Goal: Complete application form

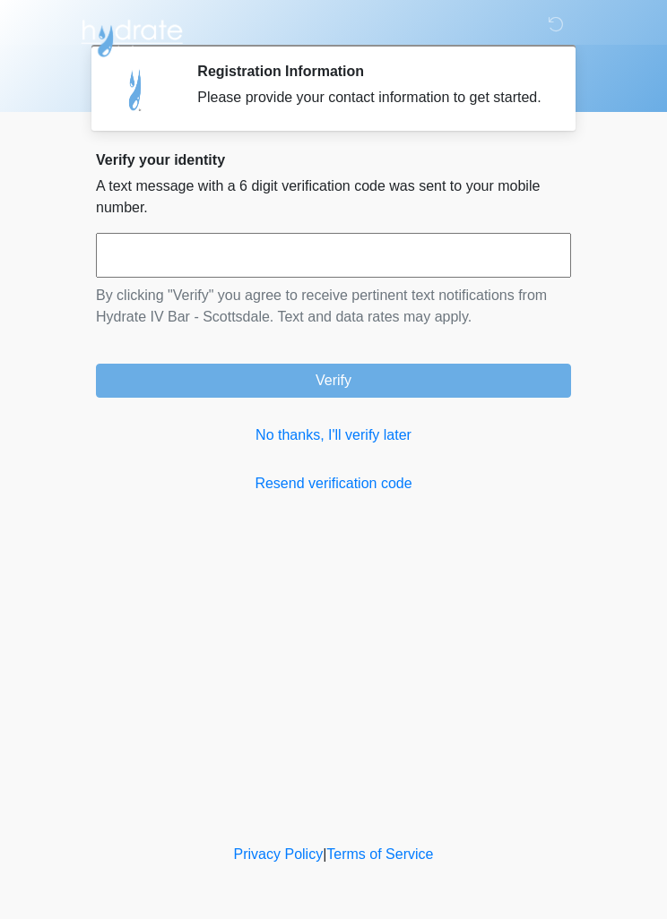
click at [288, 446] on link "No thanks, I'll verify later" at bounding box center [333, 436] width 475 height 22
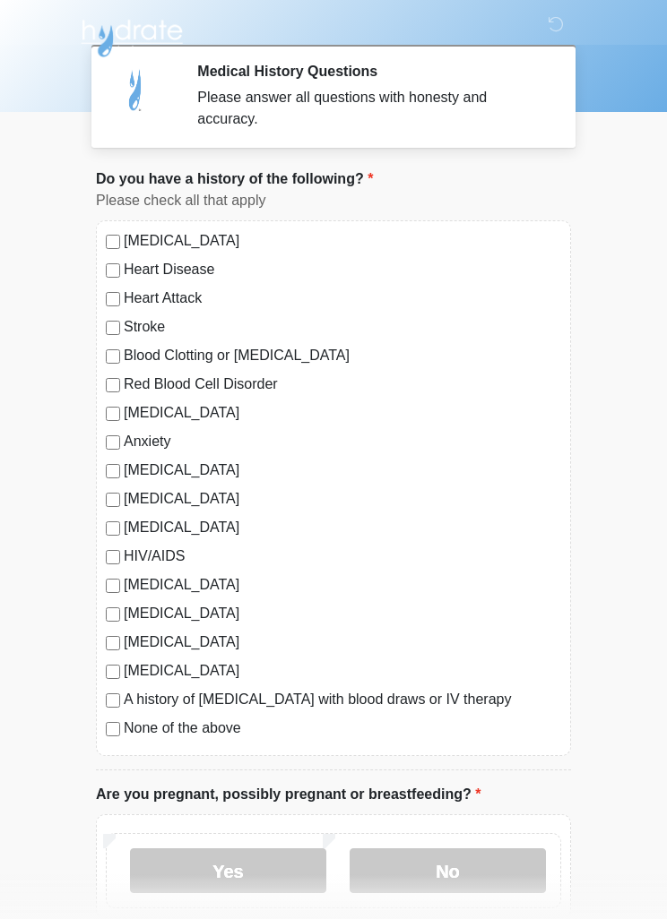
click at [139, 422] on label "Depression" at bounding box center [342, 413] width 437 height 22
click at [142, 425] on div "High Blood Pressure Heart Disease Heart Attack Stroke Blood Clotting or Bleedin…" at bounding box center [333, 488] width 475 height 536
click at [155, 434] on label "Anxiety" at bounding box center [342, 442] width 437 height 22
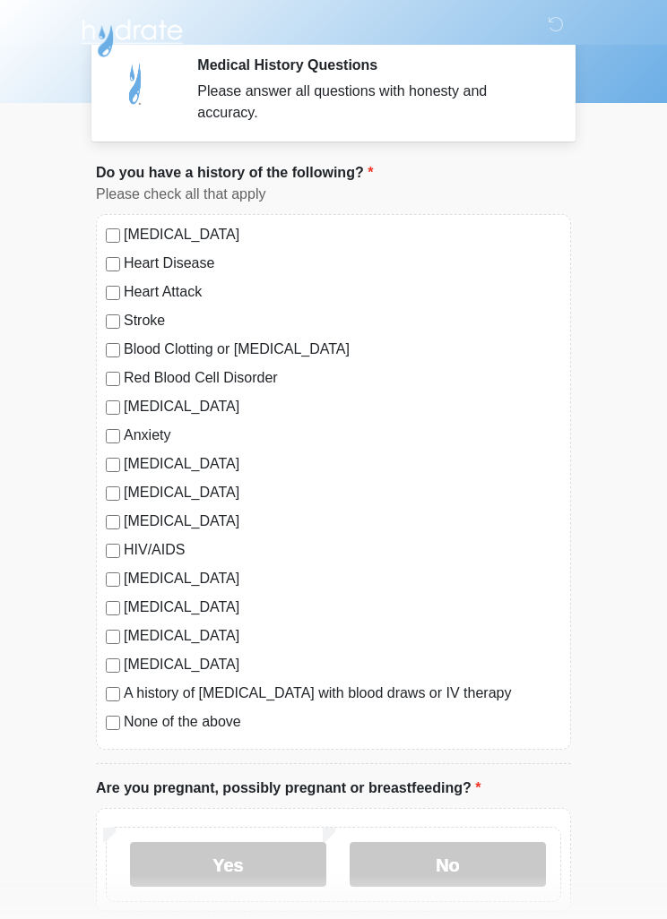
scroll to position [17, 0]
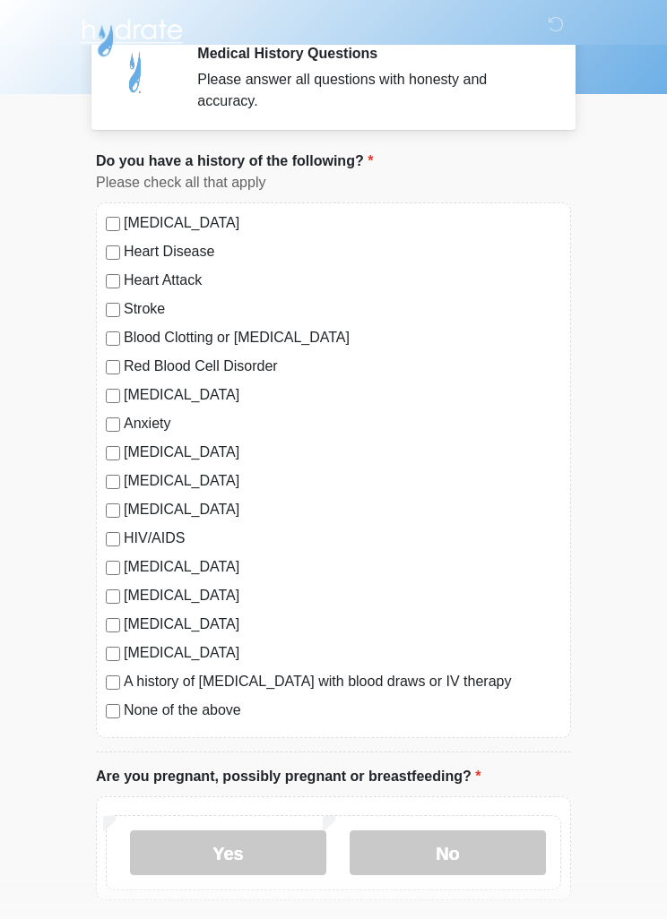
click at [158, 588] on label "Migraines" at bounding box center [342, 597] width 437 height 22
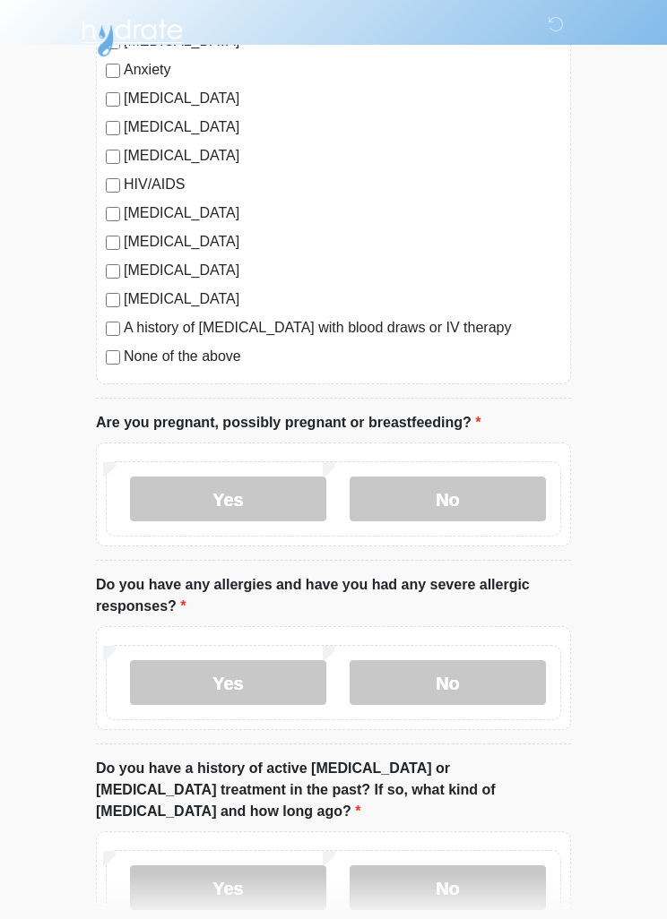
scroll to position [378, 0]
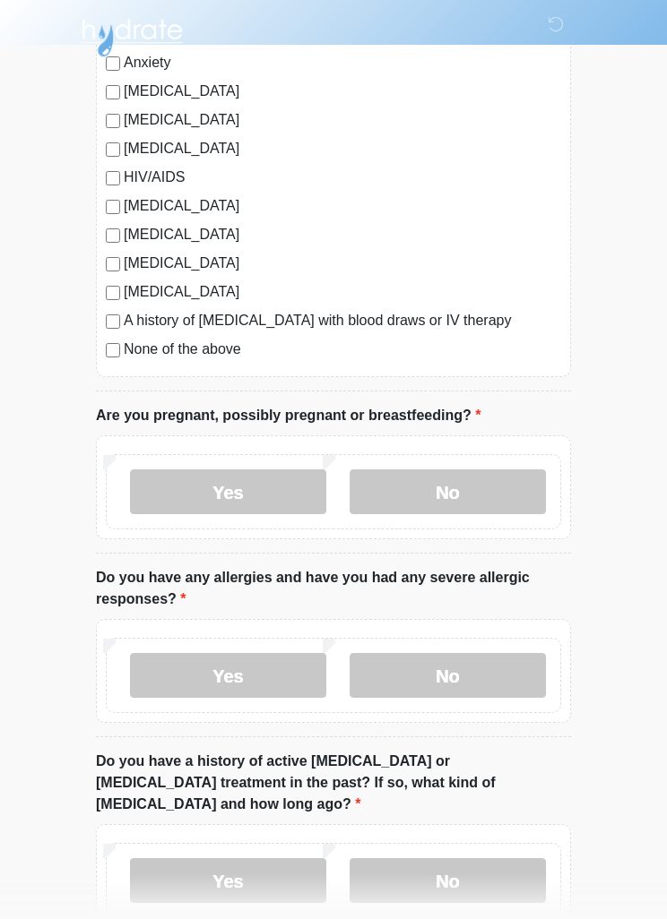
click at [493, 477] on label "No" at bounding box center [447, 492] width 196 height 45
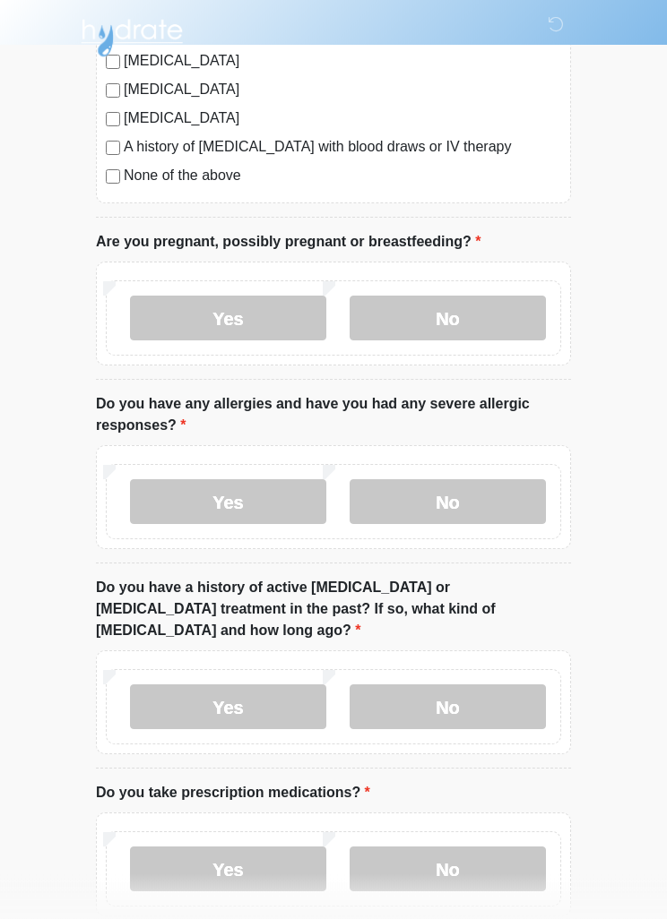
scroll to position [555, 0]
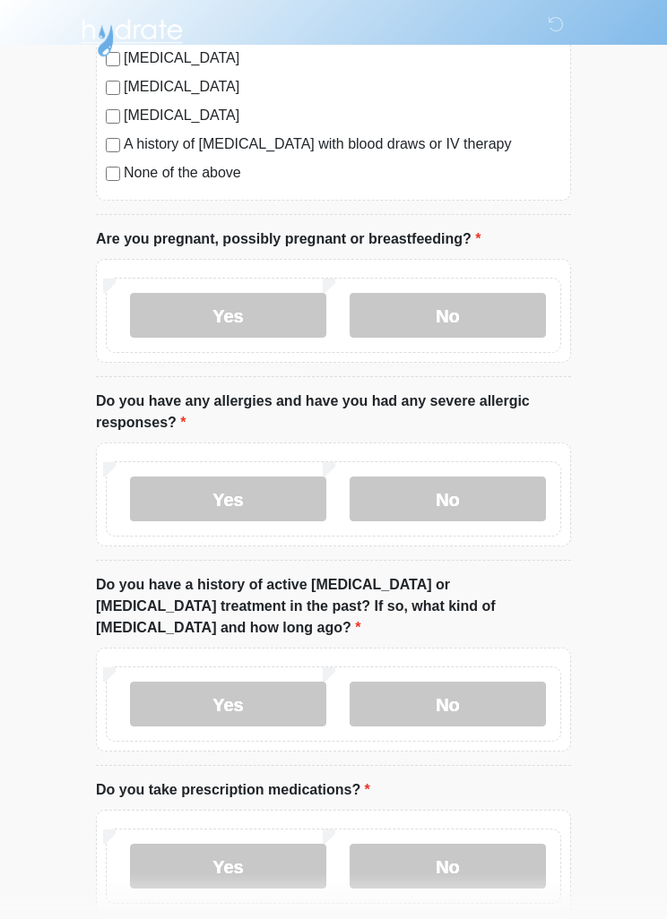
click at [481, 497] on label "No" at bounding box center [447, 499] width 196 height 45
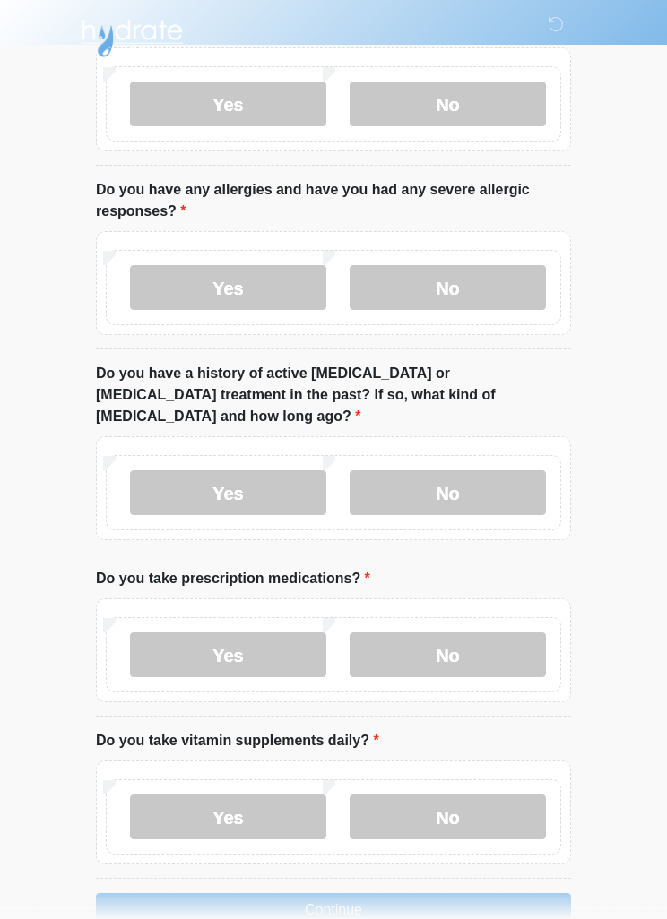
scroll to position [790, 0]
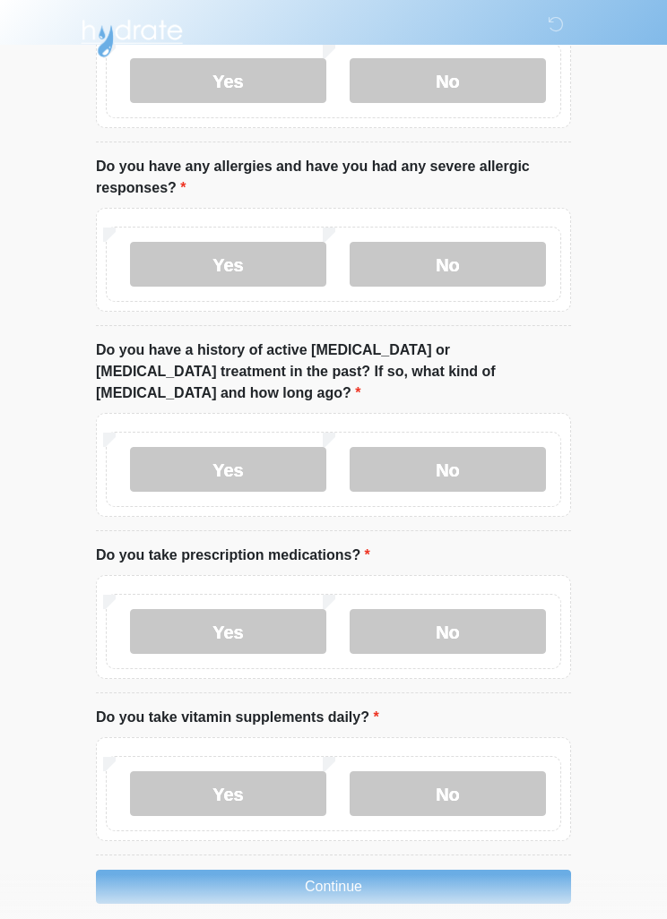
click at [496, 447] on label "No" at bounding box center [447, 469] width 196 height 45
click at [269, 609] on label "Yes" at bounding box center [228, 631] width 196 height 45
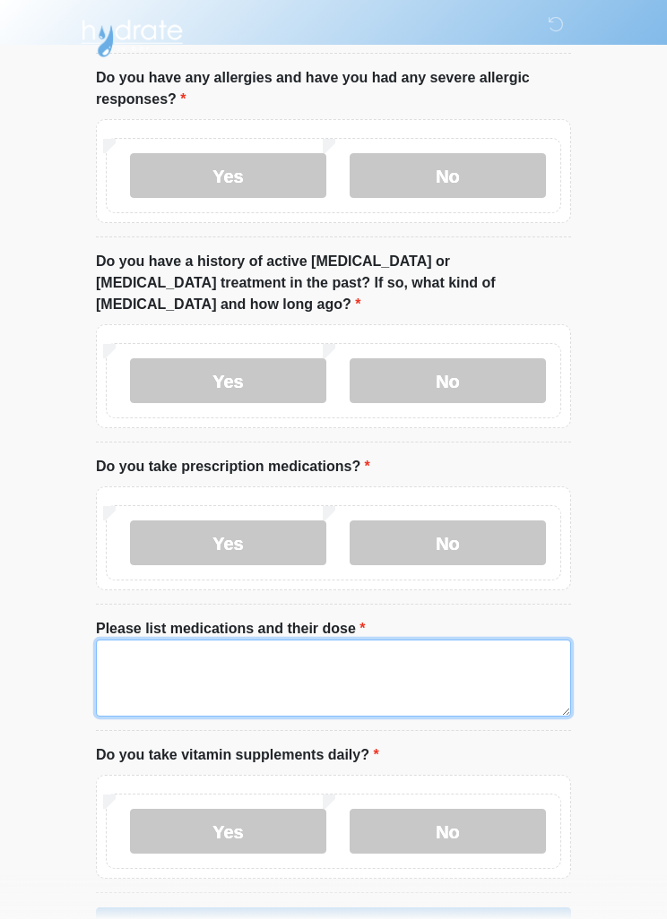
click at [442, 654] on textarea "Please list medications and their dose" at bounding box center [333, 678] width 475 height 77
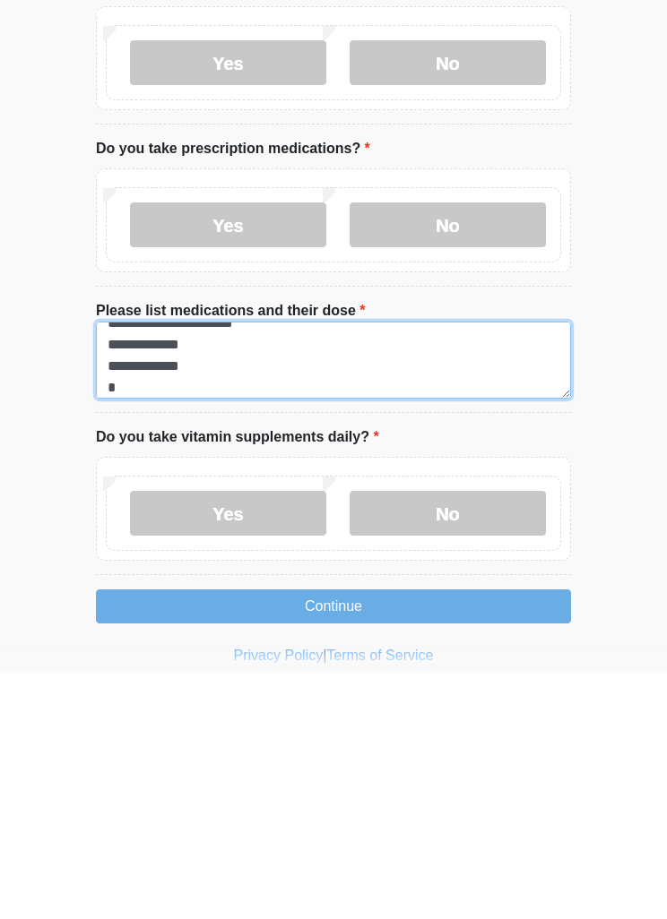
scroll to position [15, 0]
type textarea "**********"
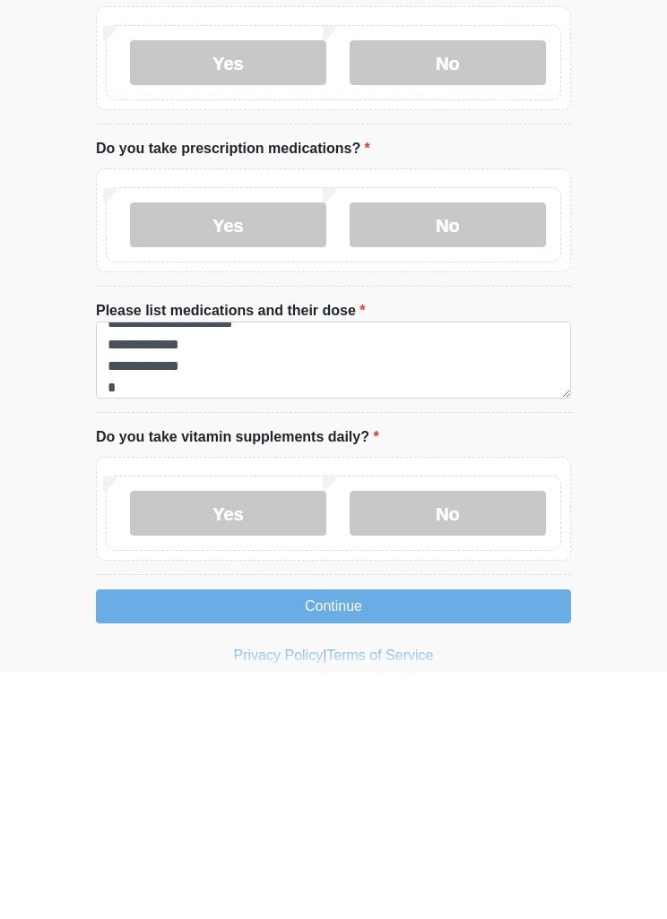
click at [519, 396] on ol "Do you have a history of the following? Do you have a history of the following?…" at bounding box center [333, 21] width 475 height 1604
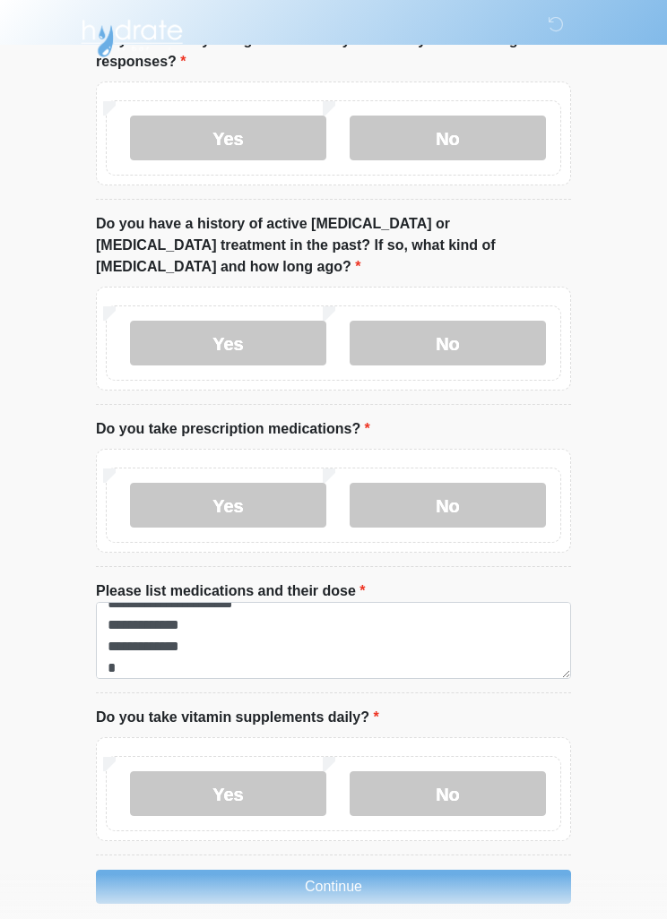
click at [475, 776] on label "No" at bounding box center [447, 793] width 196 height 45
click at [268, 771] on label "Yes" at bounding box center [228, 793] width 196 height 45
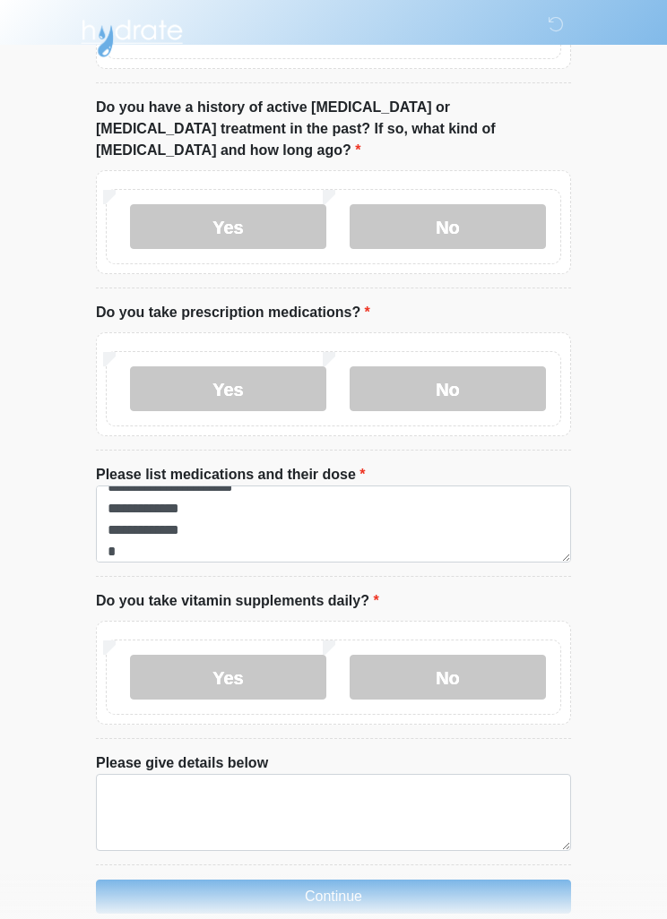
scroll to position [1042, 0]
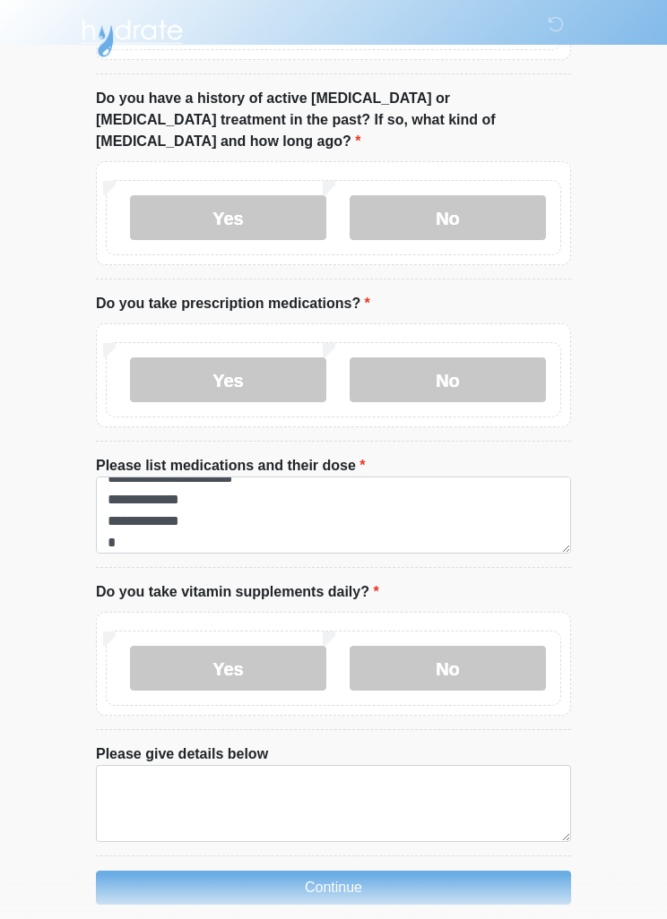
click at [482, 646] on label "No" at bounding box center [447, 668] width 196 height 45
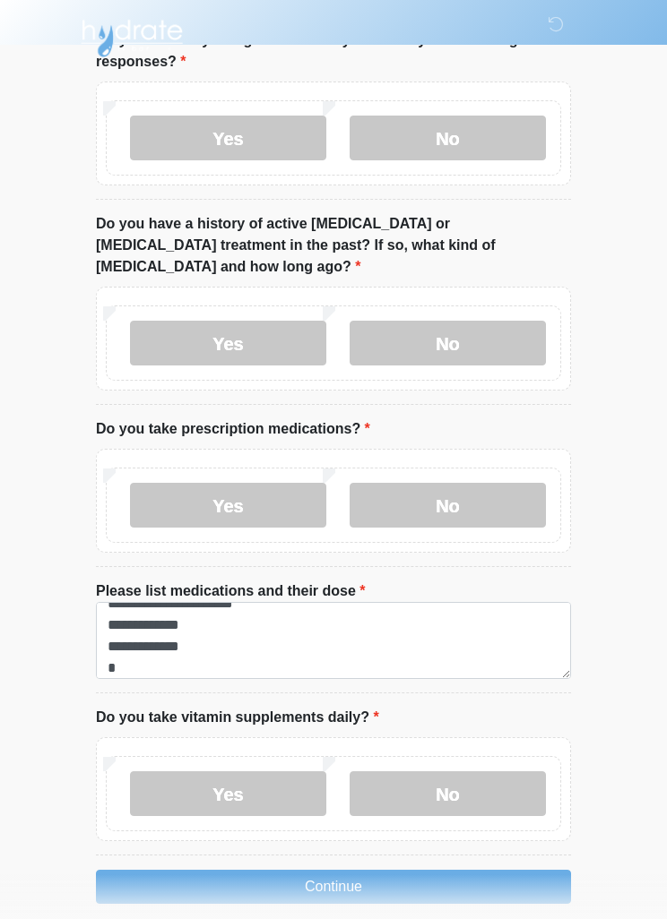
click at [452, 870] on button "Continue" at bounding box center [333, 887] width 475 height 34
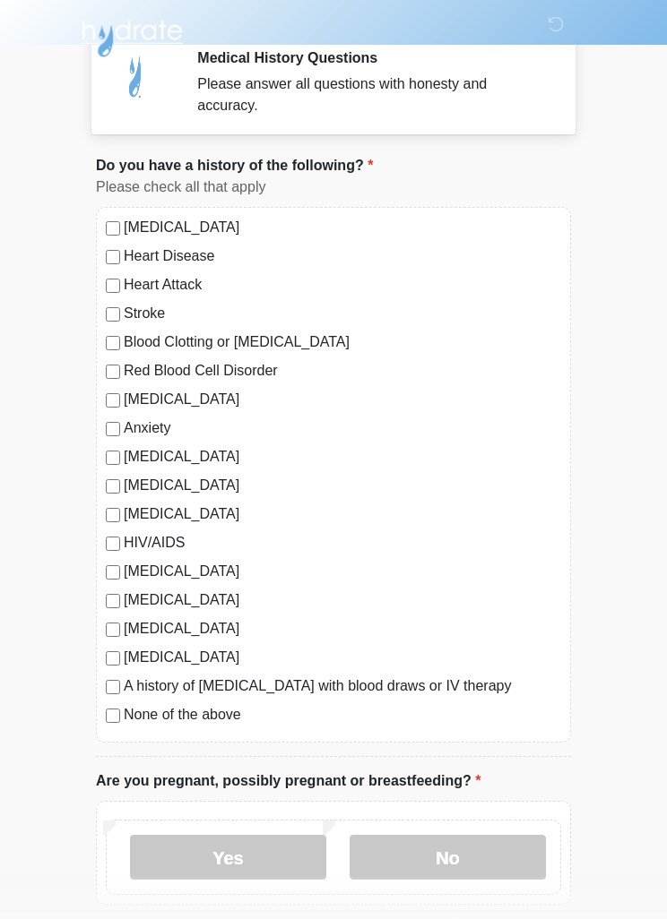
scroll to position [0, 0]
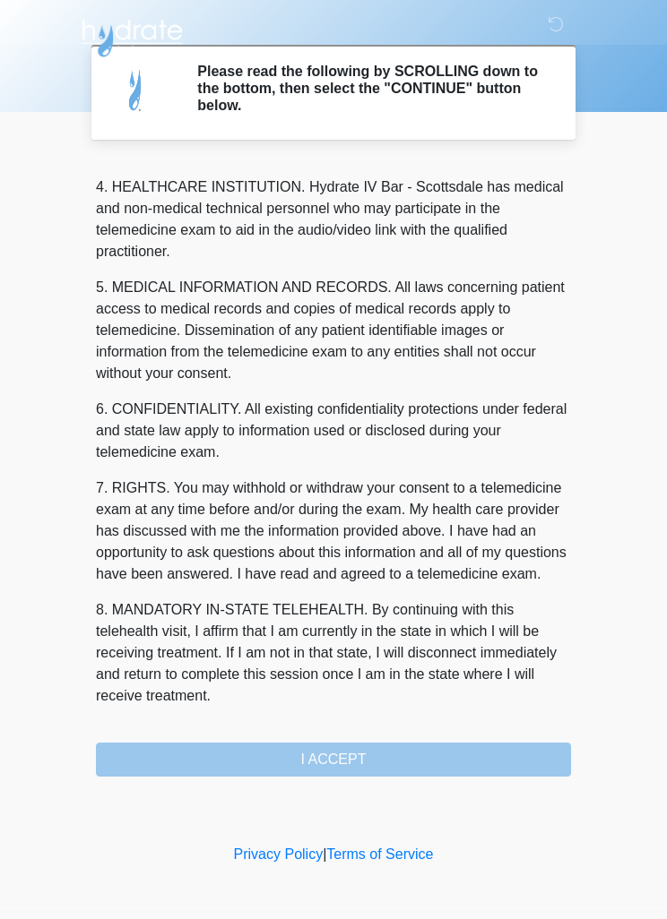
click at [420, 752] on button "I ACCEPT" at bounding box center [333, 760] width 475 height 34
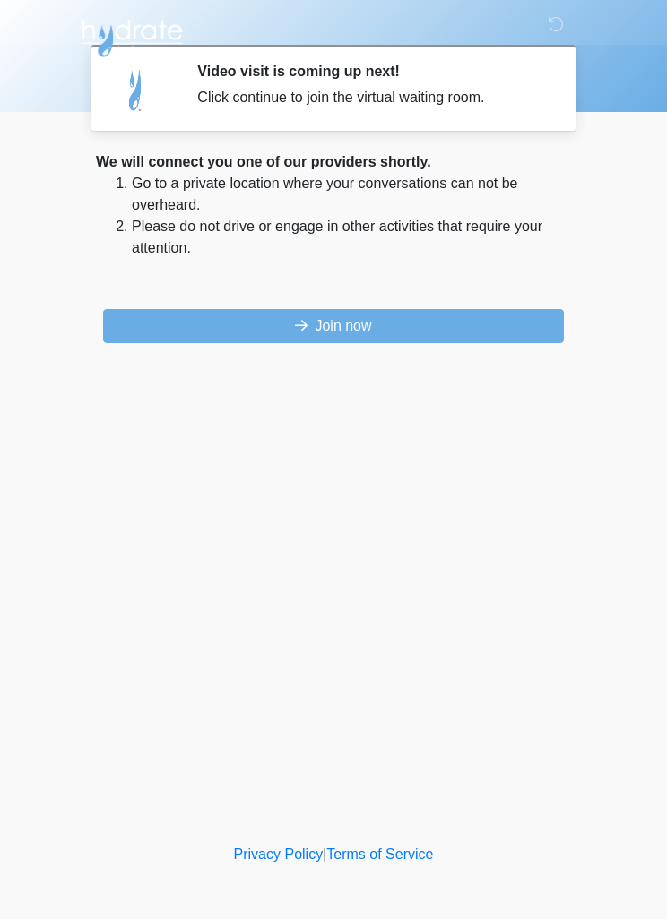
click at [488, 323] on button "Join now" at bounding box center [333, 326] width 460 height 34
